Goal: Register for event/course

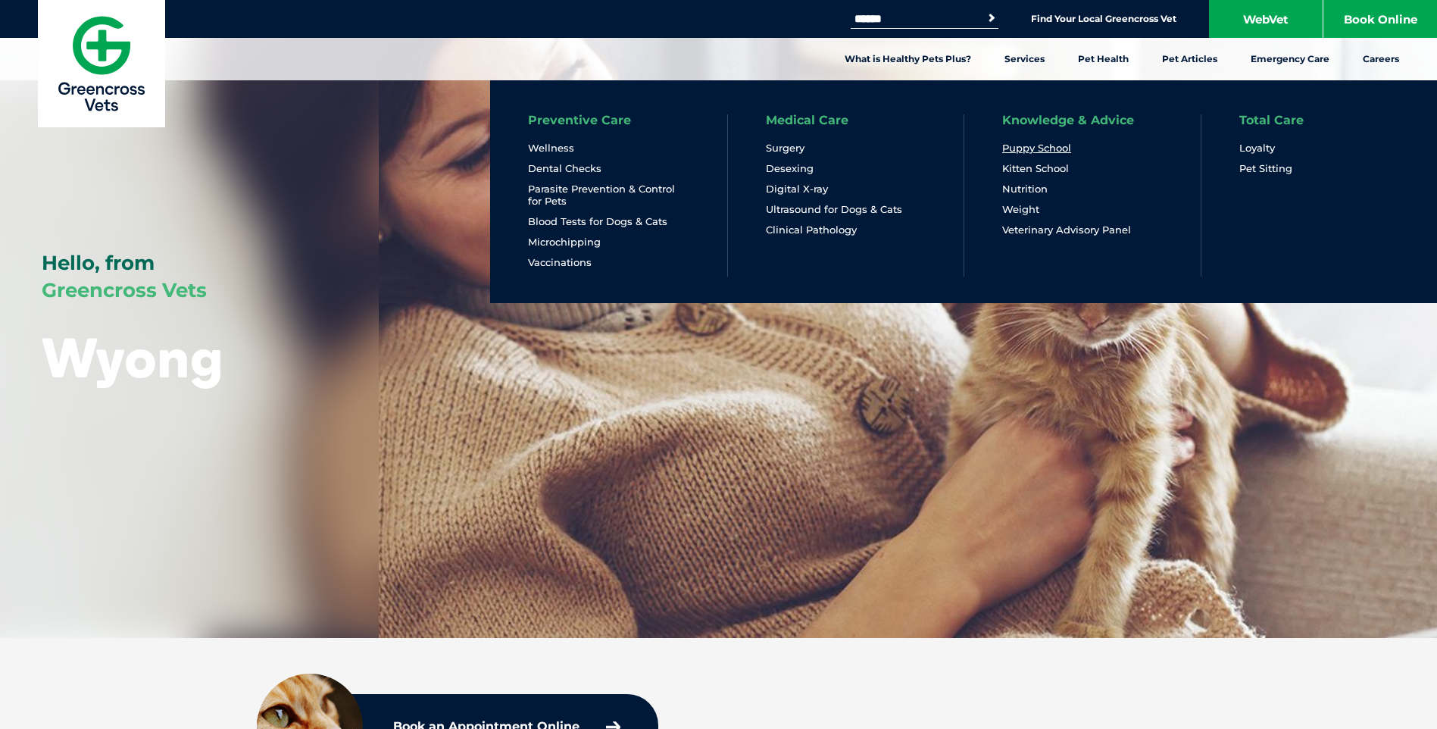
click at [1038, 146] on link "Puppy School" at bounding box center [1036, 148] width 69 height 13
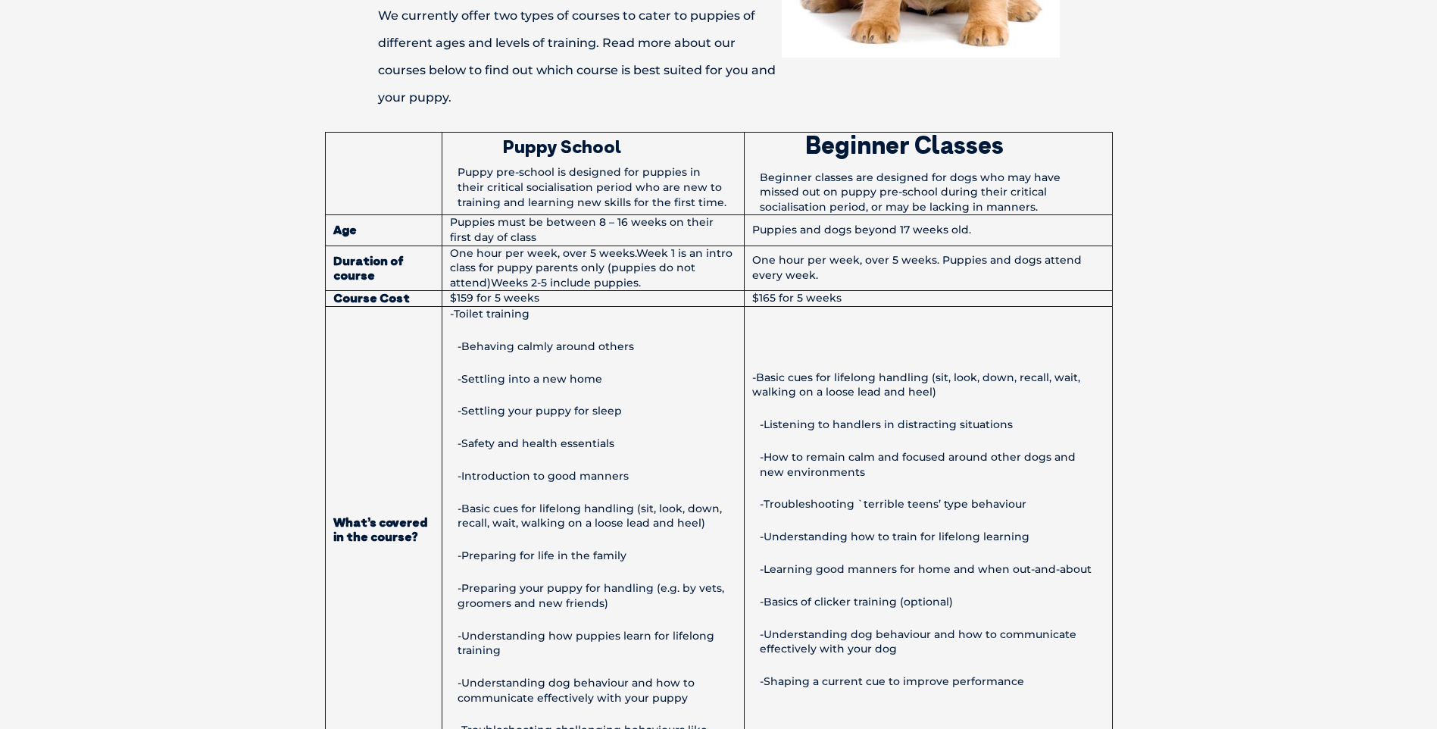
scroll to position [1363, 0]
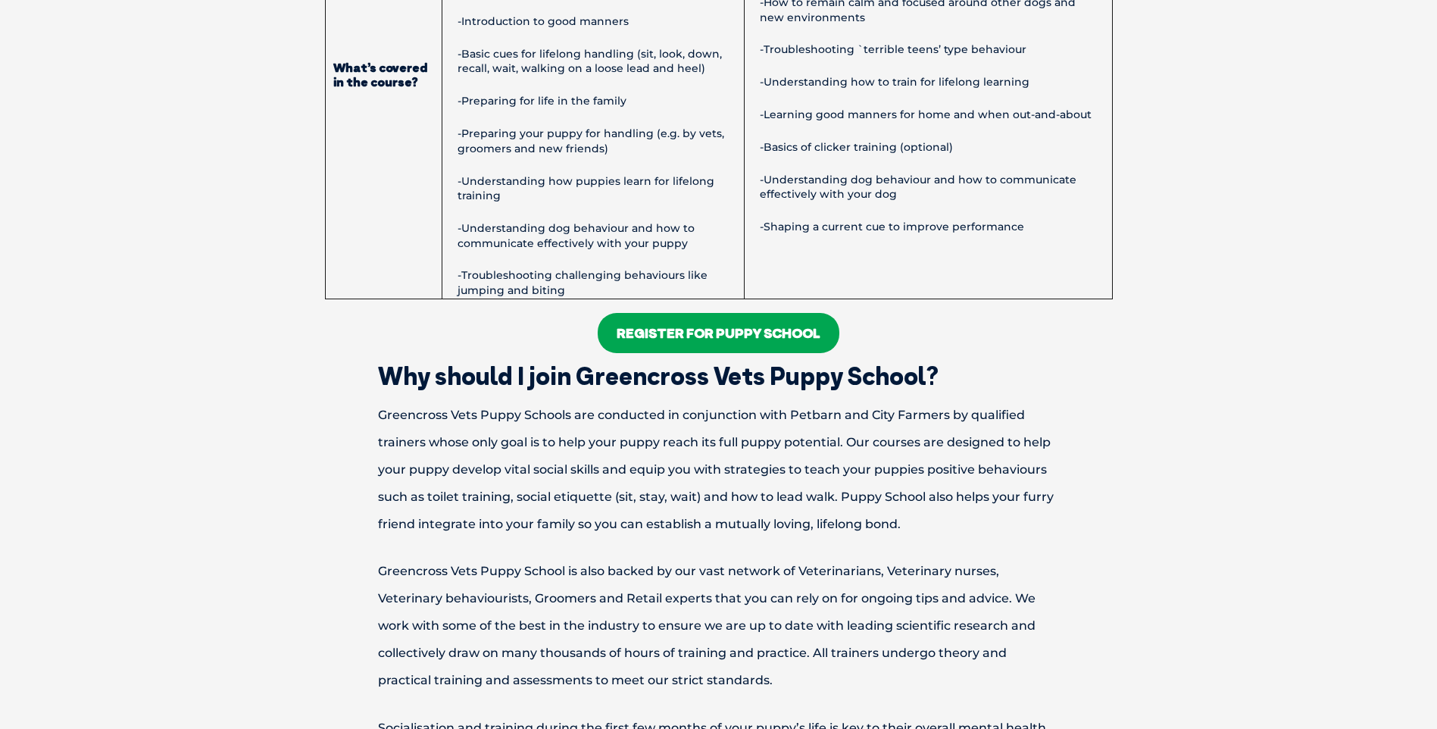
click at [786, 334] on link "Register For Puppy School" at bounding box center [719, 333] width 242 height 40
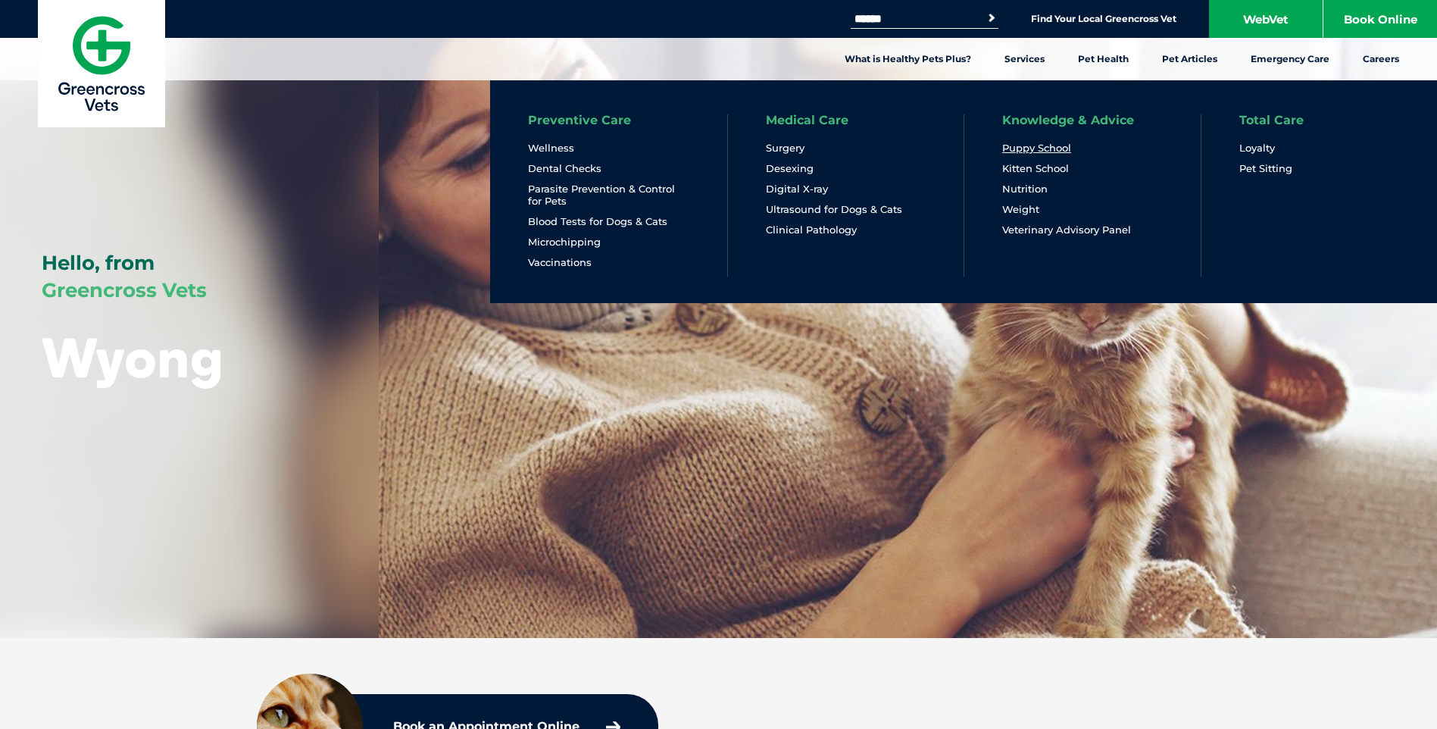
click at [1029, 149] on link "Puppy School" at bounding box center [1036, 148] width 69 height 13
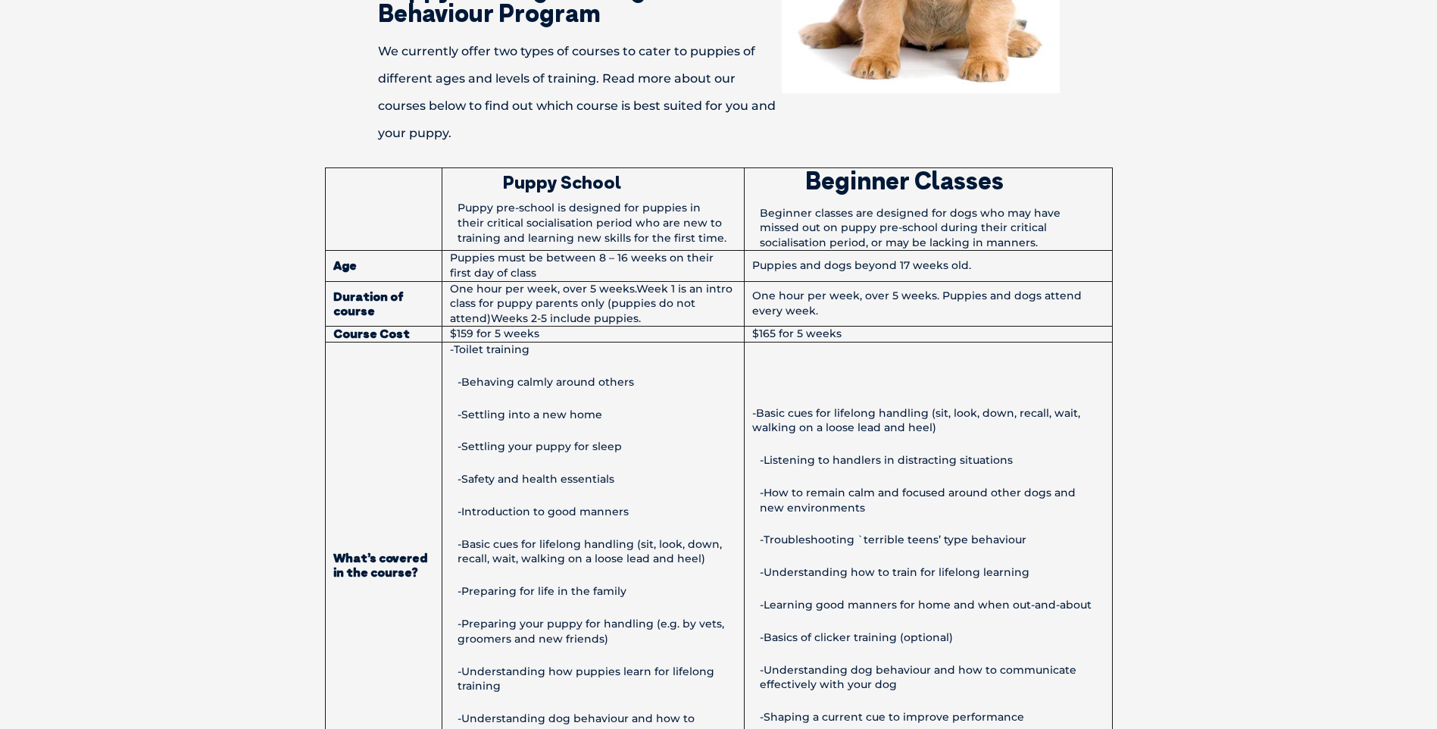
scroll to position [1363, 0]
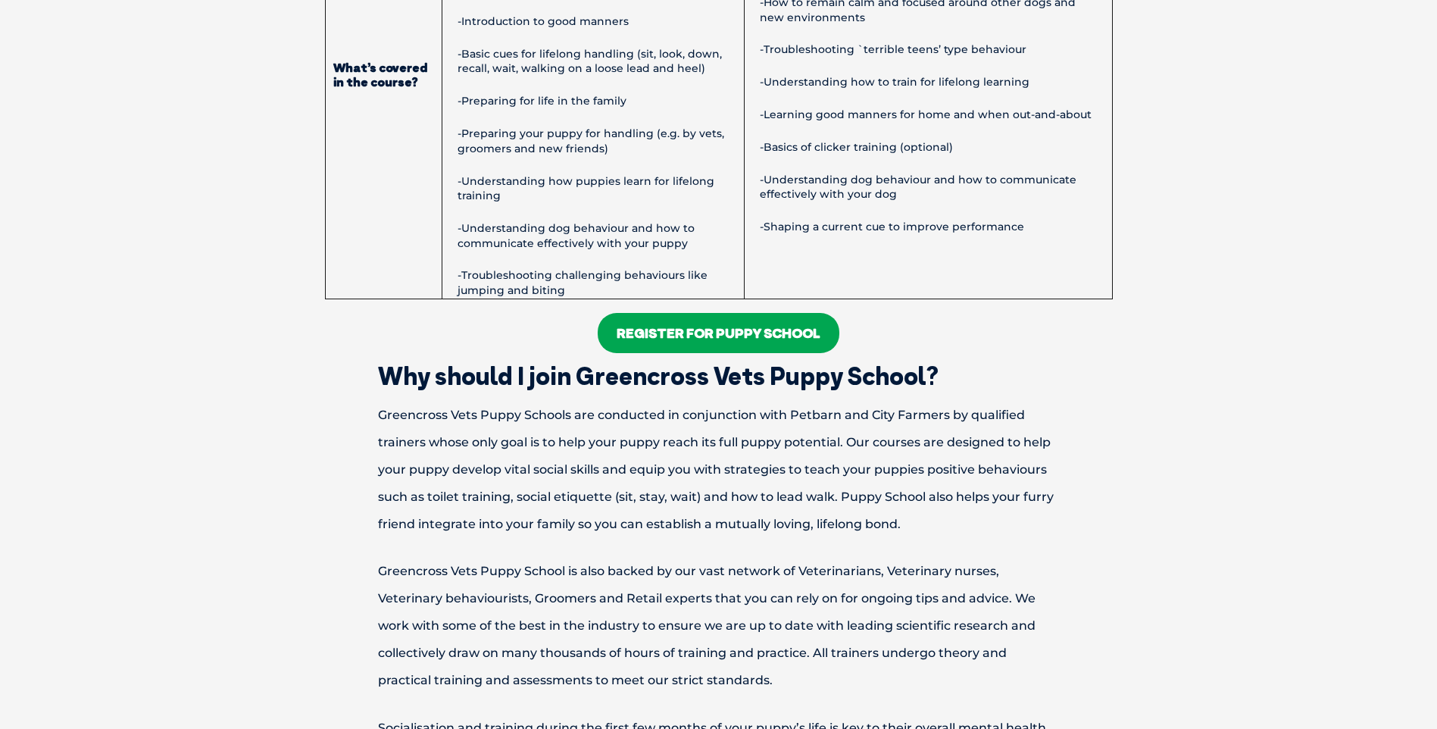
click at [732, 339] on link "Register For Puppy School" at bounding box center [719, 333] width 242 height 40
